Goal: Information Seeking & Learning: Learn about a topic

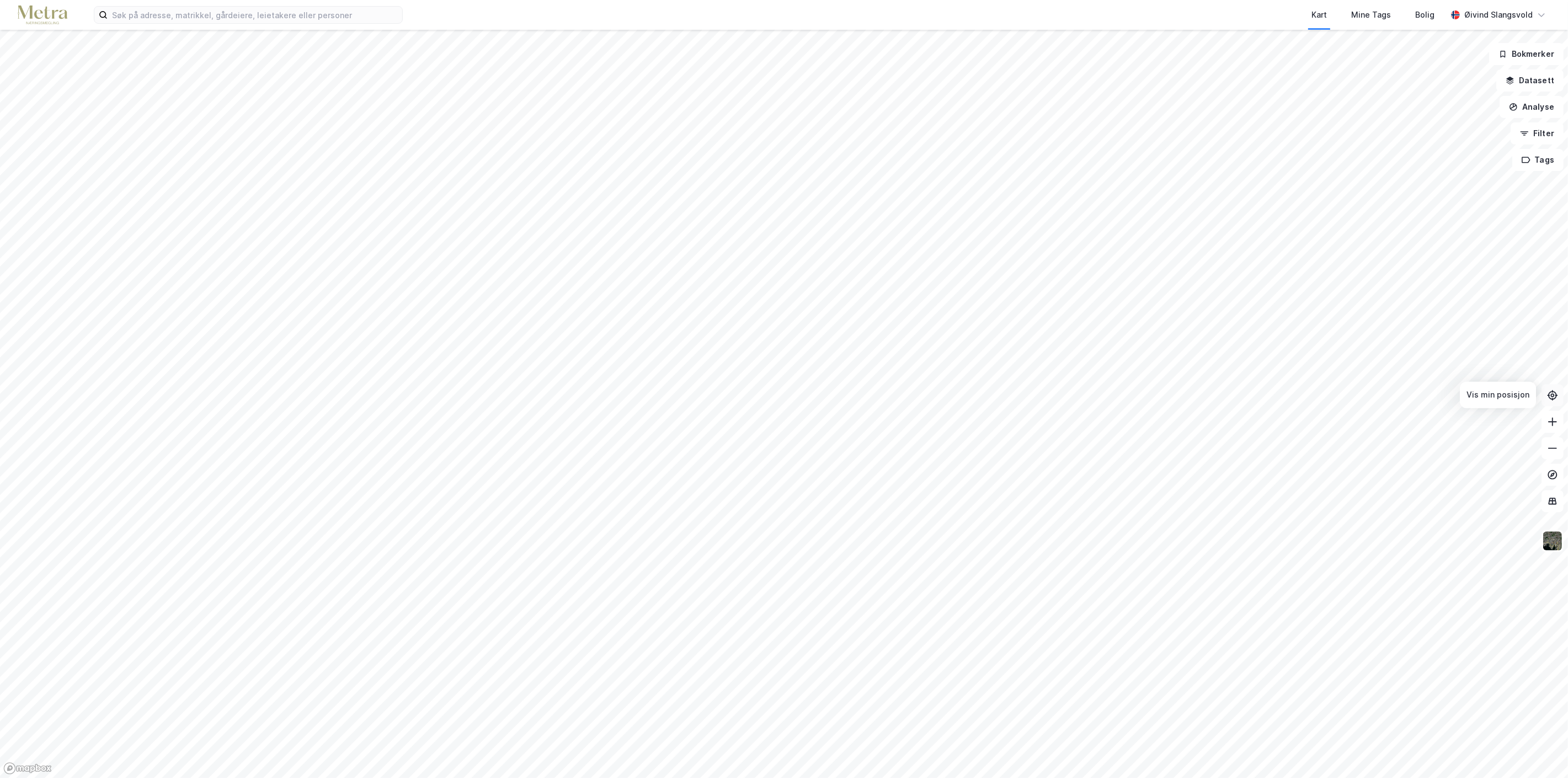
click at [1553, 395] on icon at bounding box center [1553, 395] width 4 height 4
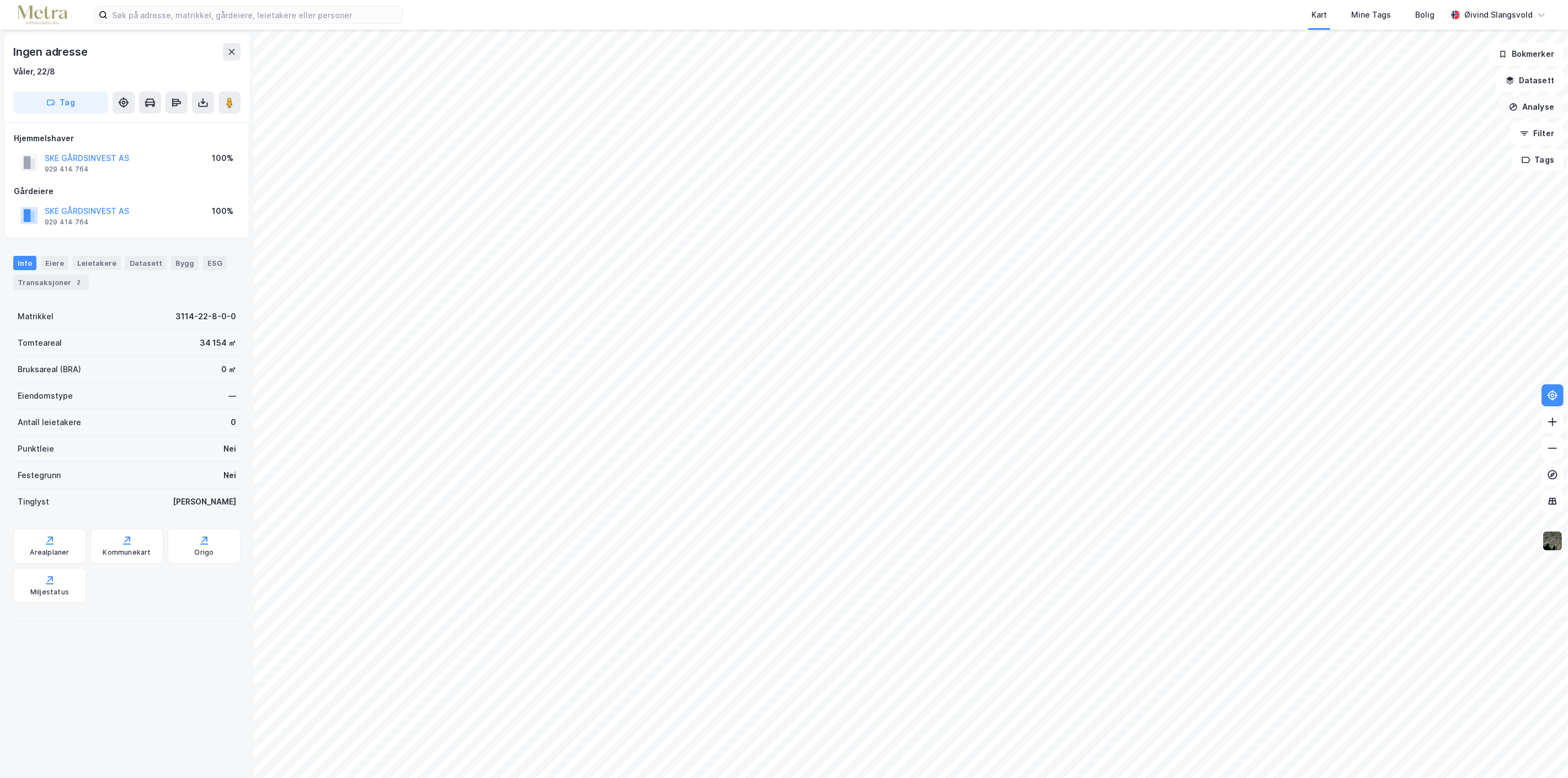
click at [1548, 107] on button "Analyse" at bounding box center [1531, 107] width 64 height 22
click at [1426, 103] on div "Mål avstand" at bounding box center [1435, 108] width 96 height 9
click at [1014, 754] on button "Lukk" at bounding box center [1014, 753] width 50 height 22
click at [1536, 105] on button "Analyse" at bounding box center [1531, 107] width 64 height 22
click at [1416, 128] on div "Tegn område" at bounding box center [1435, 131] width 96 height 9
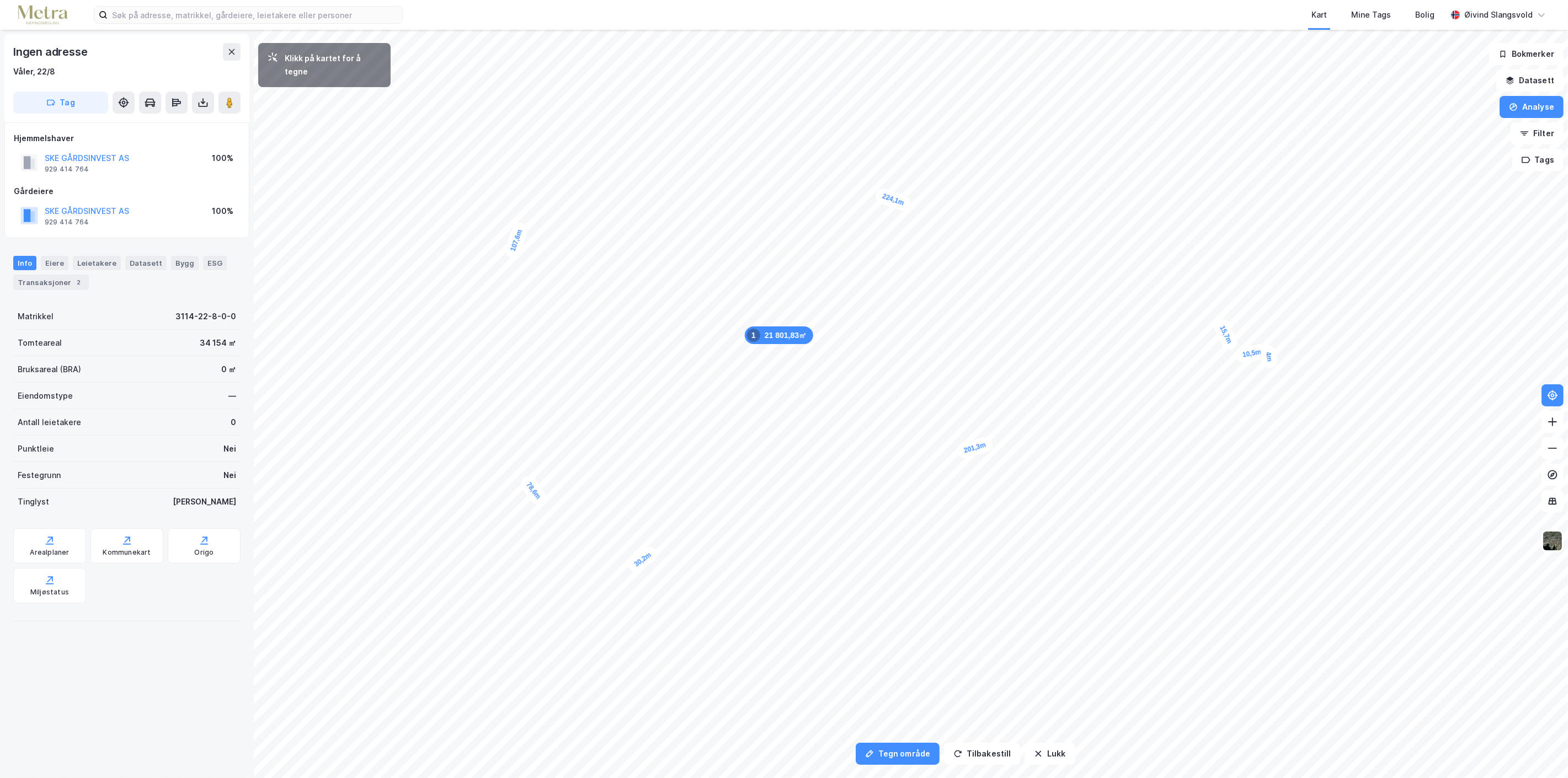
click at [1266, 350] on div "4m" at bounding box center [1269, 357] width 19 height 25
click at [1013, 753] on button "Lukk" at bounding box center [1011, 753] width 50 height 22
